Goal: Task Accomplishment & Management: Use online tool/utility

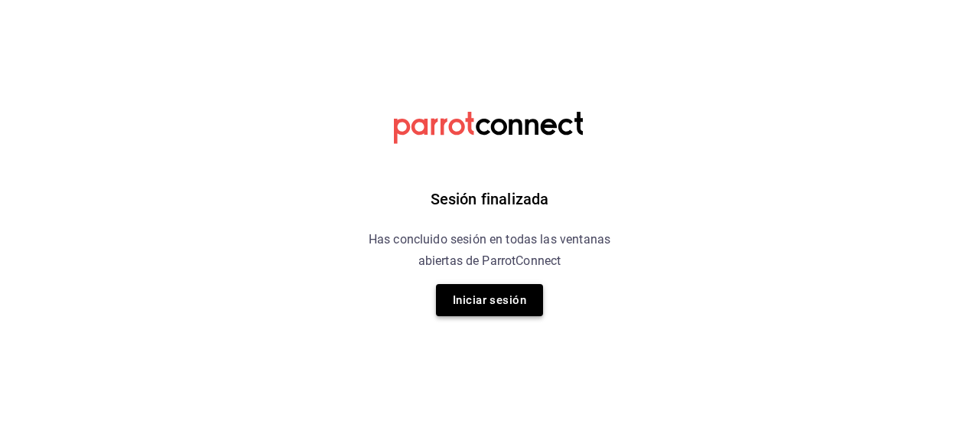
click at [501, 294] on button "Iniciar sesión" at bounding box center [489, 300] width 107 height 32
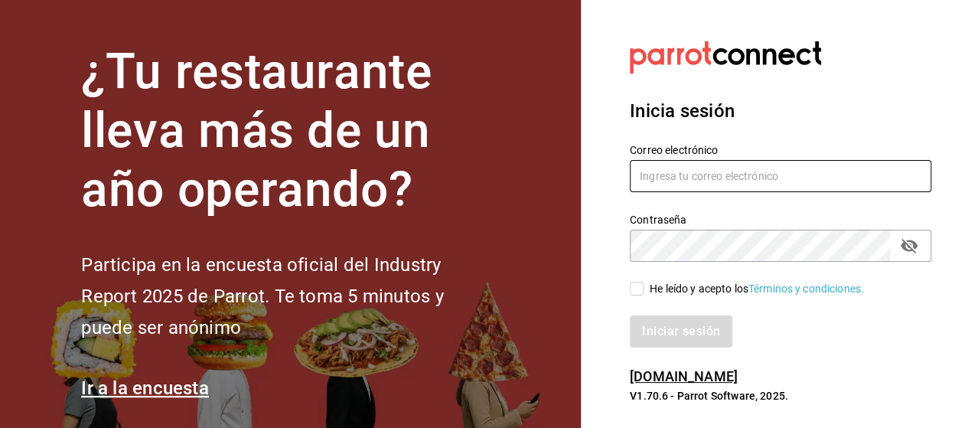
type input "[EMAIL_ADDRESS][PERSON_NAME][DOMAIN_NAME]"
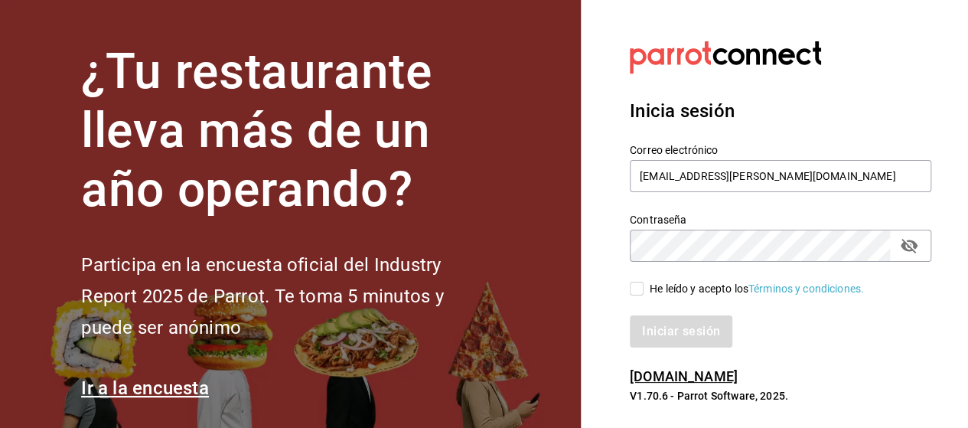
click at [639, 290] on input "He leído y acepto los Términos y condiciones." at bounding box center [637, 288] width 14 height 14
checkbox input "true"
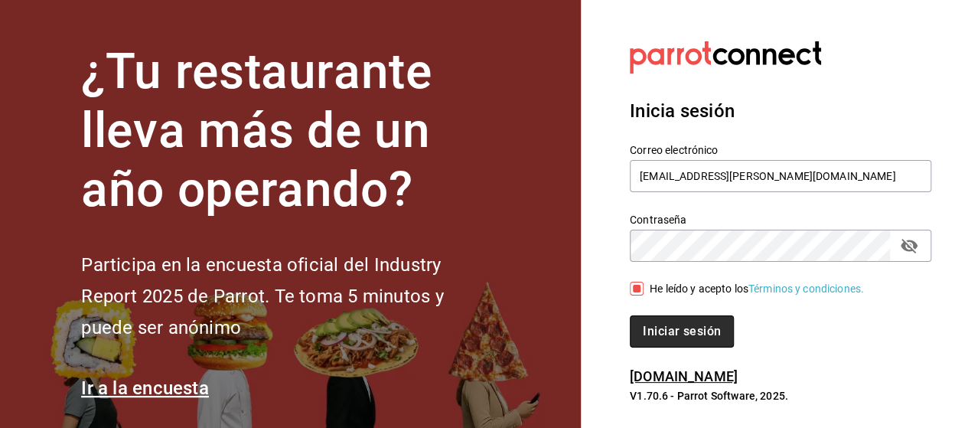
click at [663, 331] on button "Iniciar sesión" at bounding box center [682, 331] width 104 height 32
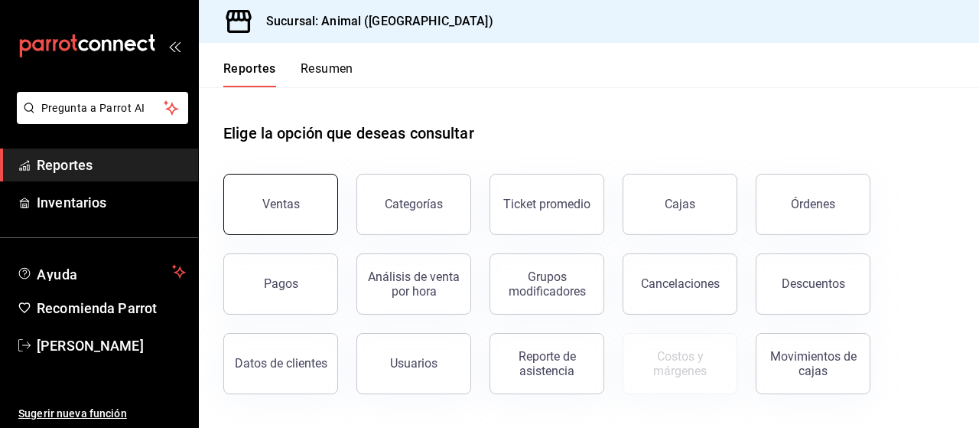
click at [293, 216] on button "Ventas" at bounding box center [280, 204] width 115 height 61
click at [293, 216] on html "Pregunta a Parrot AI Reportes Inventarios Ayuda Recomienda Parrot [PERSON_NAME]…" at bounding box center [489, 214] width 979 height 428
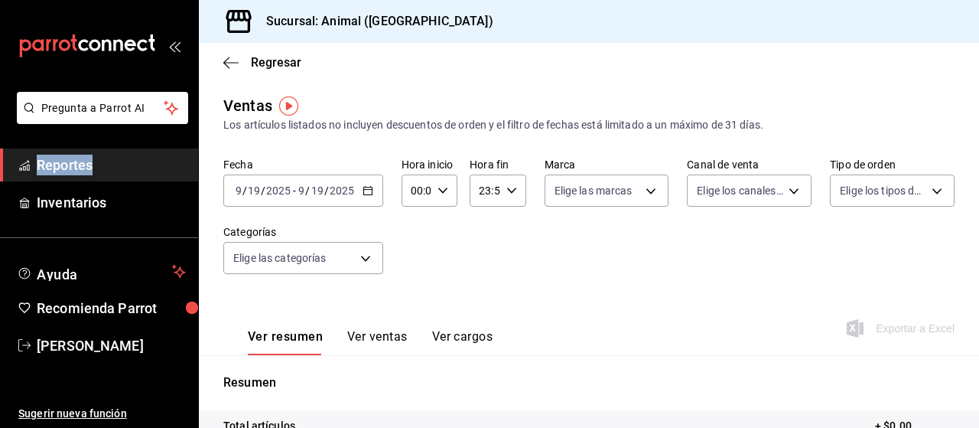
click at [368, 194] on icon "button" at bounding box center [368, 190] width 11 height 11
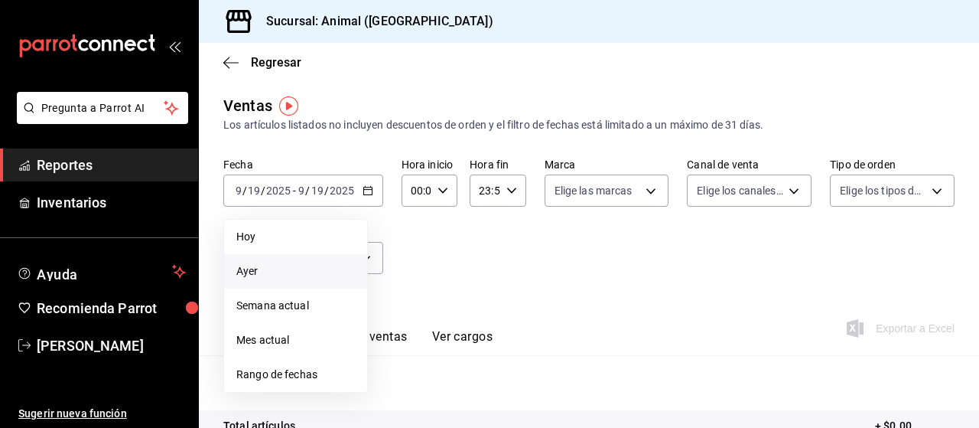
click at [255, 268] on span "Ayer" at bounding box center [295, 271] width 119 height 16
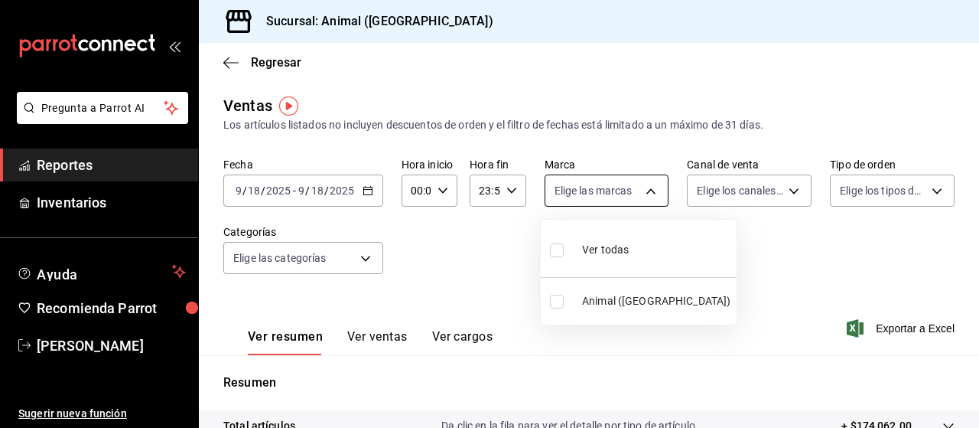
click at [636, 192] on body "Pregunta a Parrot AI Reportes Inventarios Ayuda Recomienda Parrot Marco Ramiez …" at bounding box center [489, 214] width 979 height 428
click at [599, 252] on span "Ver todas" at bounding box center [605, 250] width 47 height 16
type input "96838179-8fbb-4073-aae3-1789726318c8"
checkbox input "true"
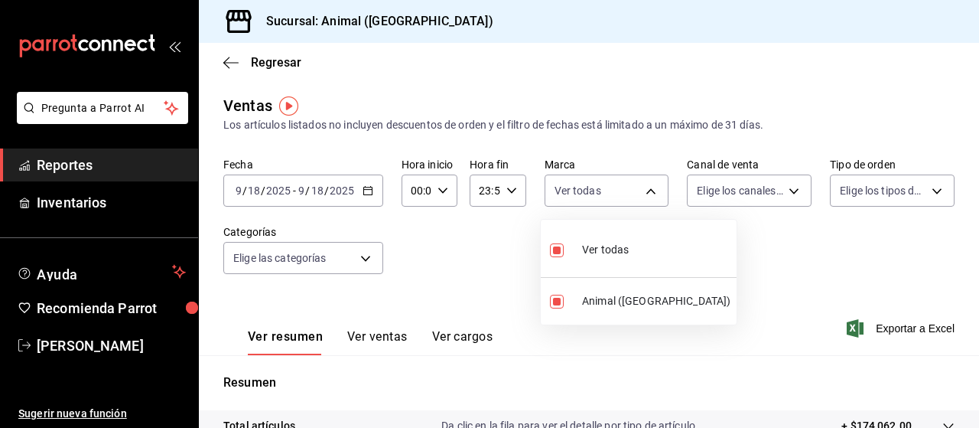
click at [782, 190] on div at bounding box center [489, 214] width 979 height 428
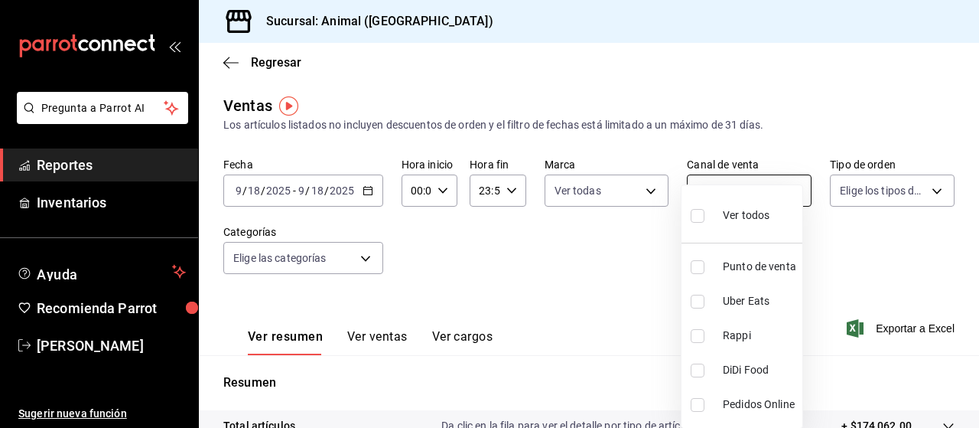
click at [784, 189] on body "Pregunta a Parrot AI Reportes Inventarios Ayuda Recomienda Parrot Marco Ramiez …" at bounding box center [489, 214] width 979 height 428
click at [756, 215] on span "Ver todos" at bounding box center [746, 215] width 47 height 16
type input "PARROT,UBER_EATS,RAPPI,DIDI_FOOD,ONLINE"
checkbox input "true"
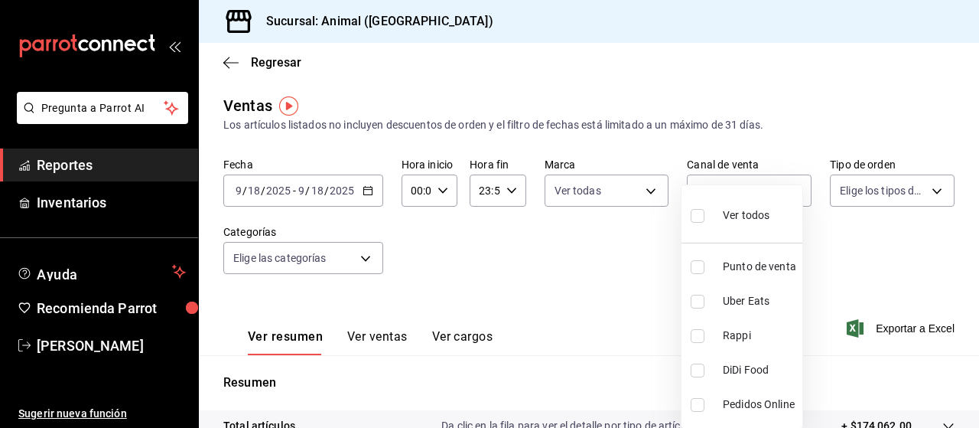
checkbox input "true"
click at [927, 187] on div at bounding box center [489, 214] width 979 height 428
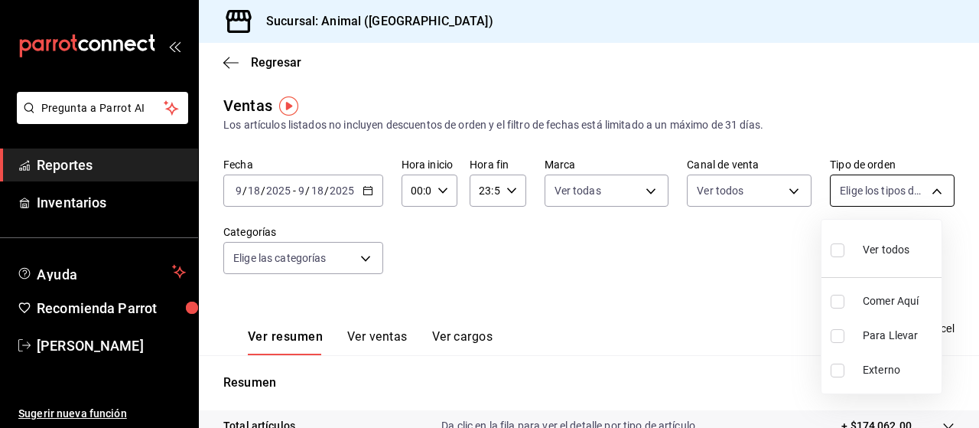
click at [923, 194] on body "Pregunta a Parrot AI Reportes Inventarios Ayuda Recomienda Parrot Marco Ramiez …" at bounding box center [489, 214] width 979 height 428
click at [883, 247] on span "Ver todos" at bounding box center [886, 250] width 47 height 16
type input "89cc3392-1a89-49ed-91c4-e66ea58282e1,025cf6ae-25b7-4698-bb98-3d77af74a196,EXTER…"
checkbox input "true"
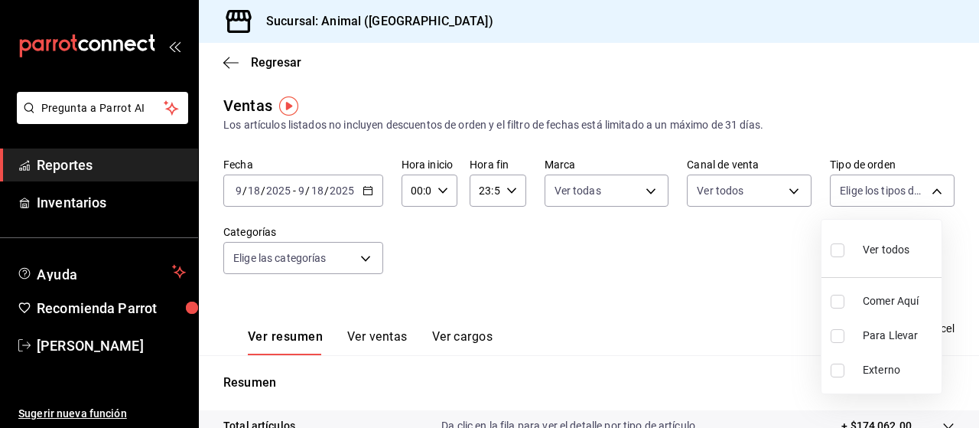
checkbox input "true"
click at [364, 257] on div at bounding box center [489, 214] width 979 height 428
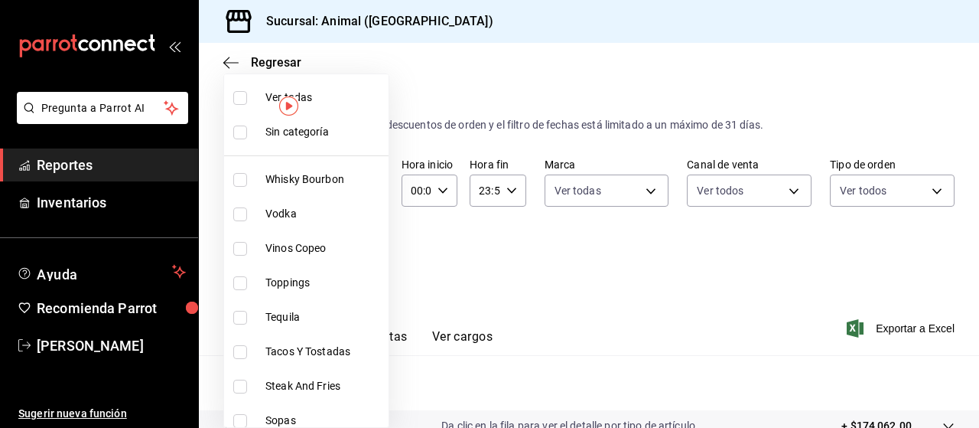
click at [364, 257] on body "Pregunta a Parrot AI Reportes Inventarios Ayuda Recomienda Parrot Marco Ramiez …" at bounding box center [489, 214] width 979 height 428
click at [318, 94] on span "Ver todas" at bounding box center [323, 97] width 117 height 16
type input "696422f3-042f-4992-a796-20cec1d2addd,ab2f2cdd-2d2d-455a-bd59-969ed93fbee5,5744a…"
checkbox input "true"
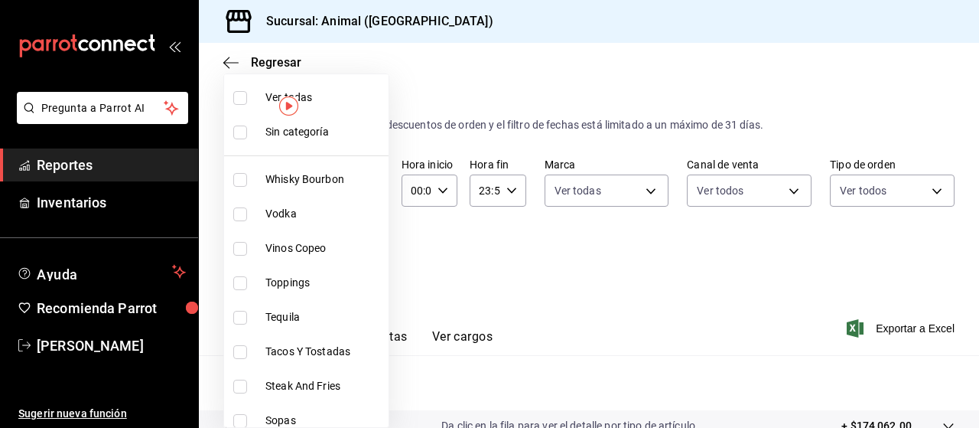
checkbox input "true"
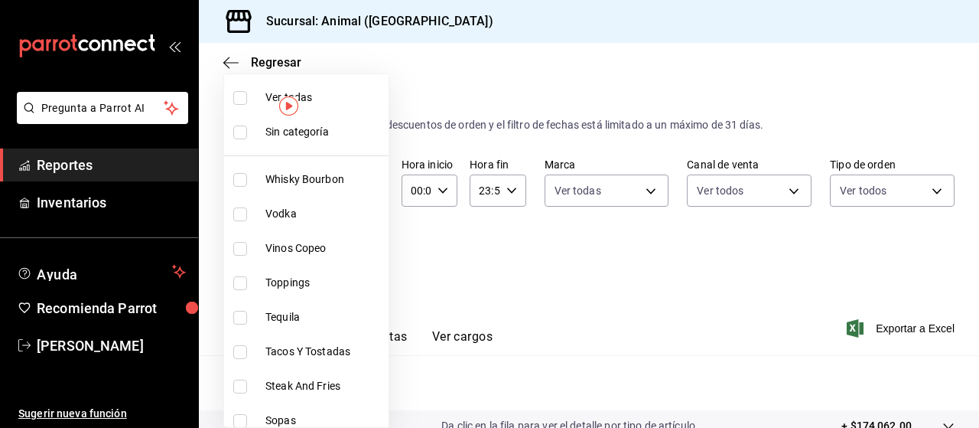
checkbox input "true"
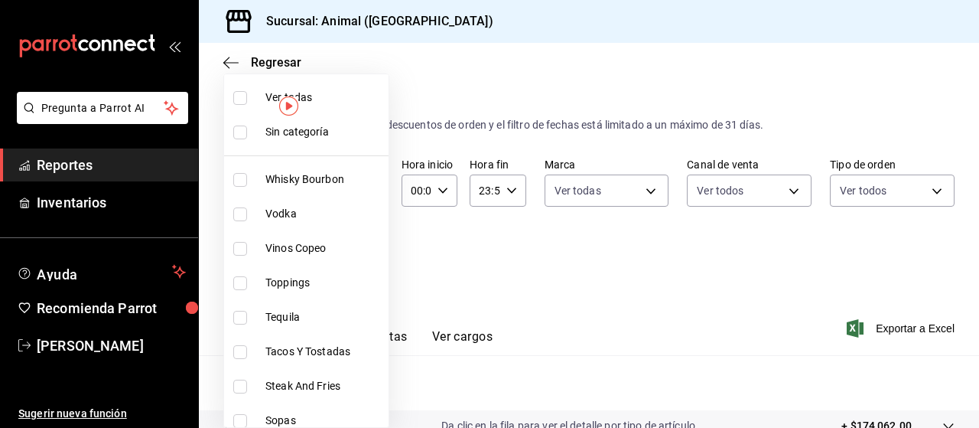
checkbox input "true"
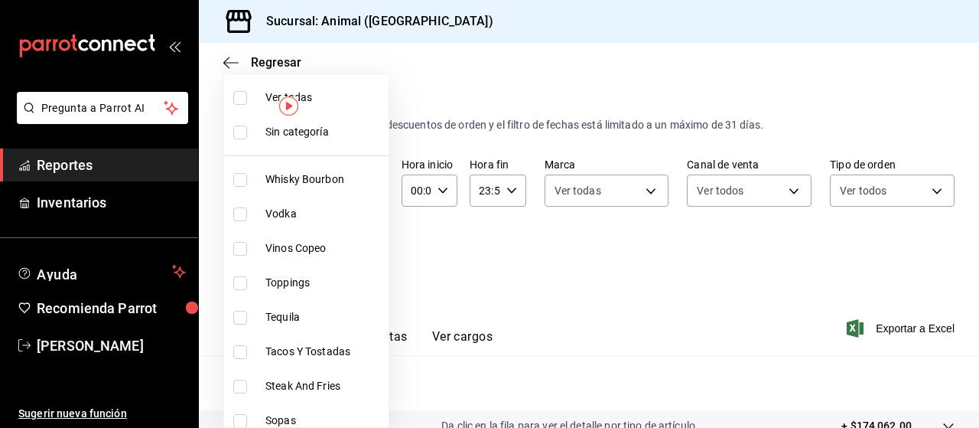
checkbox input "true"
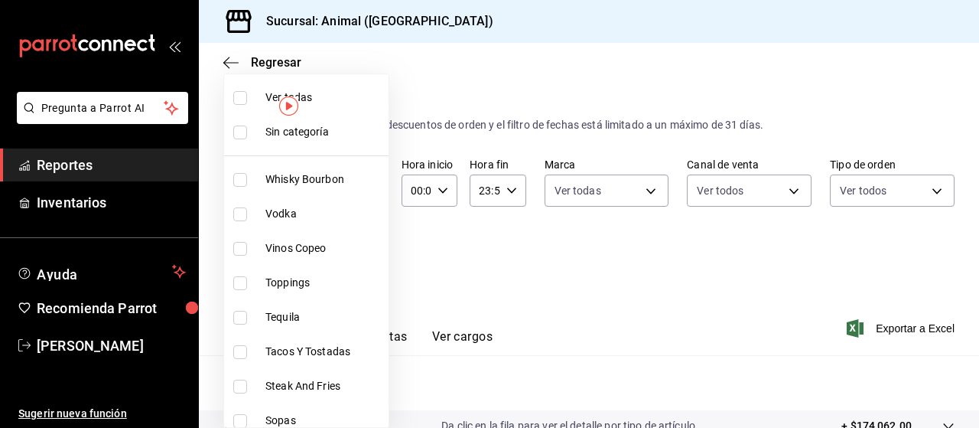
checkbox input "true"
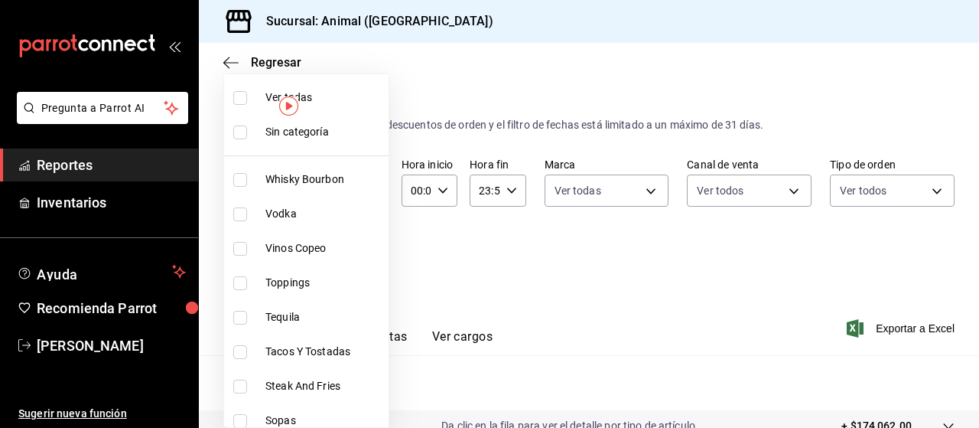
checkbox input "true"
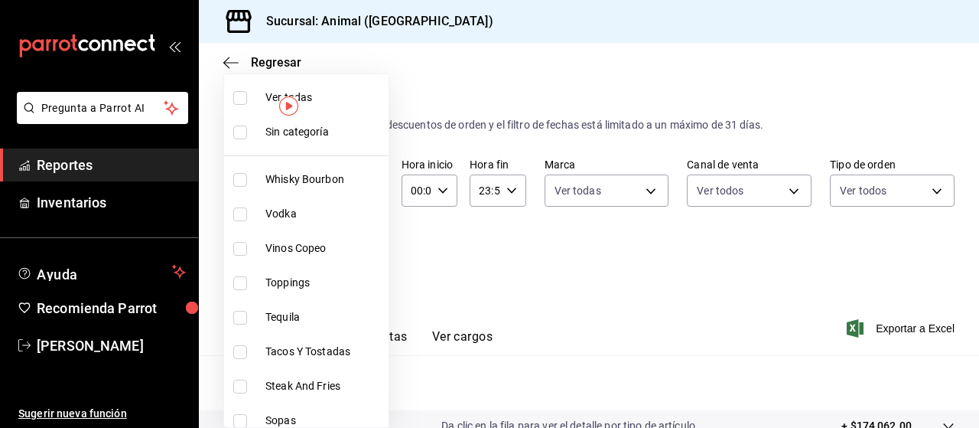
checkbox input "true"
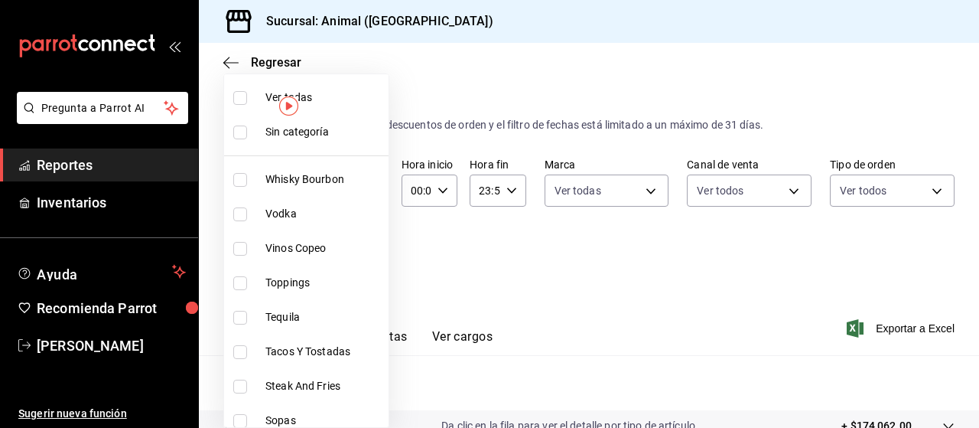
checkbox input "true"
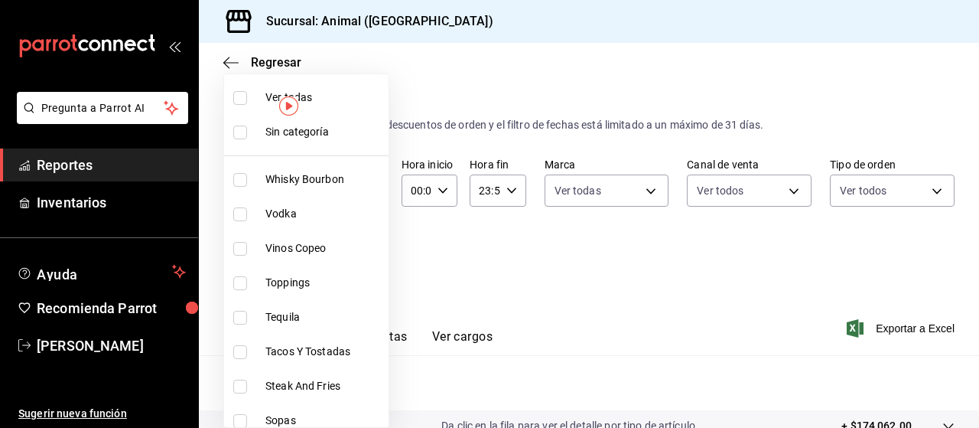
checkbox input "true"
click at [893, 330] on div at bounding box center [489, 214] width 979 height 428
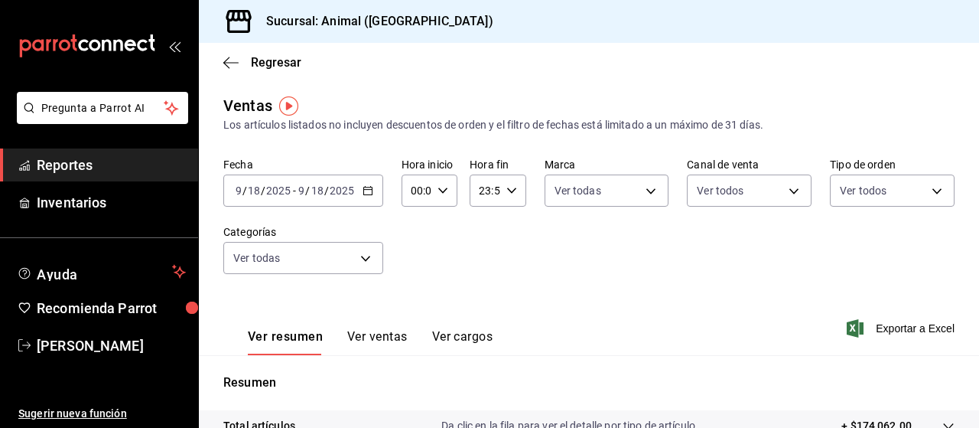
click at [893, 330] on span "Exportar a Excel" at bounding box center [902, 328] width 105 height 18
